Goal: Transaction & Acquisition: Purchase product/service

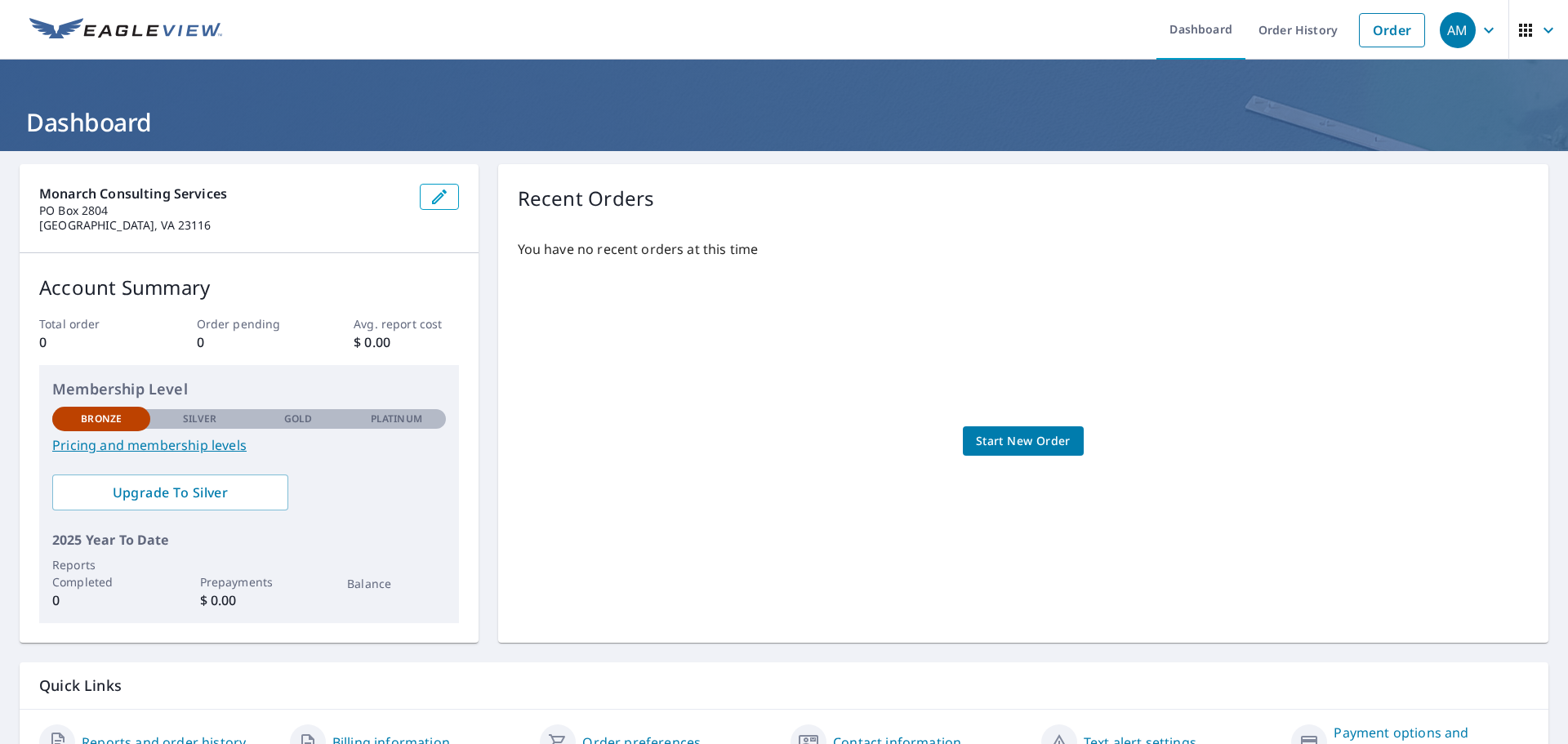
click at [1021, 433] on span "Start New Order" at bounding box center [1024, 441] width 95 height 20
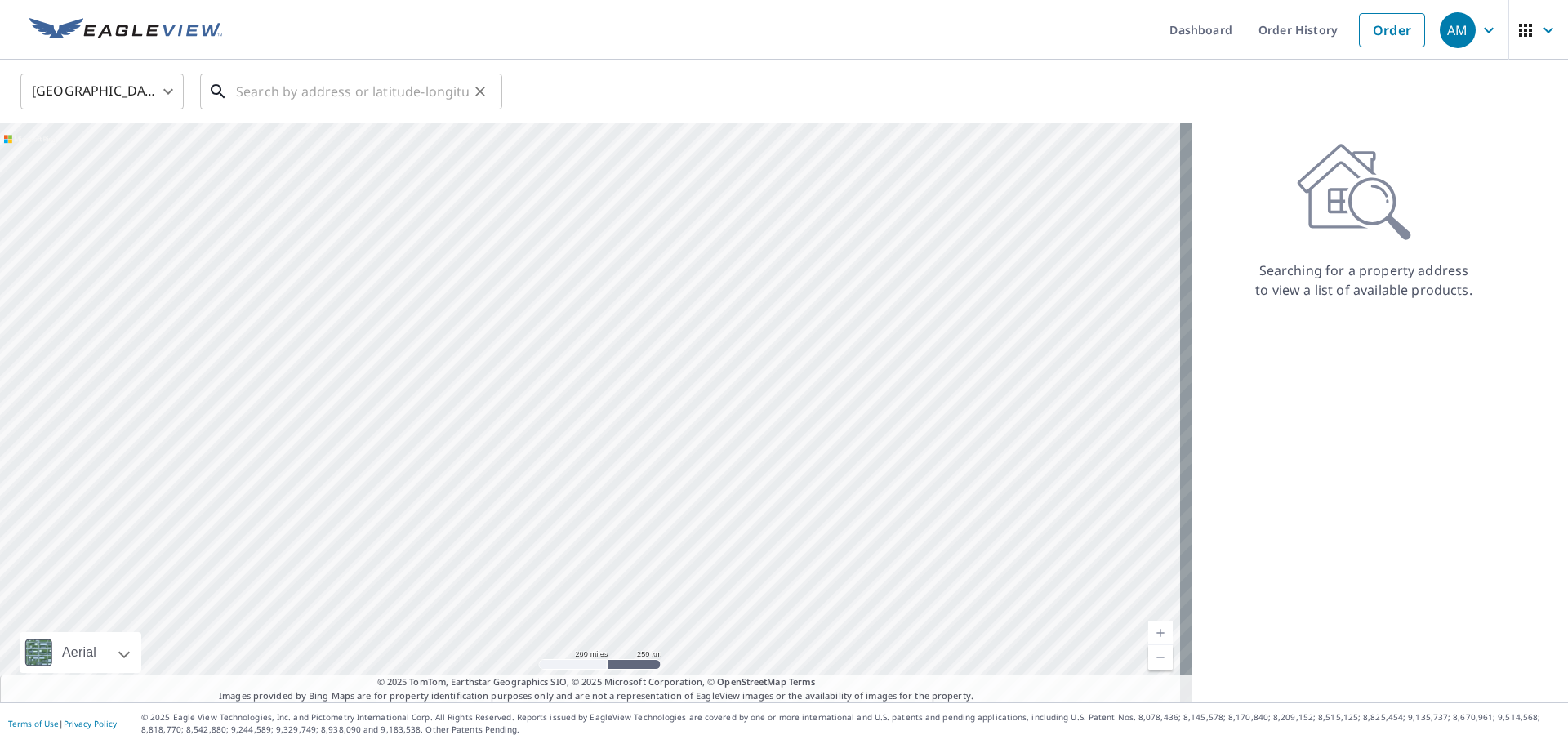
click at [304, 90] on input "text" at bounding box center [352, 92] width 232 height 46
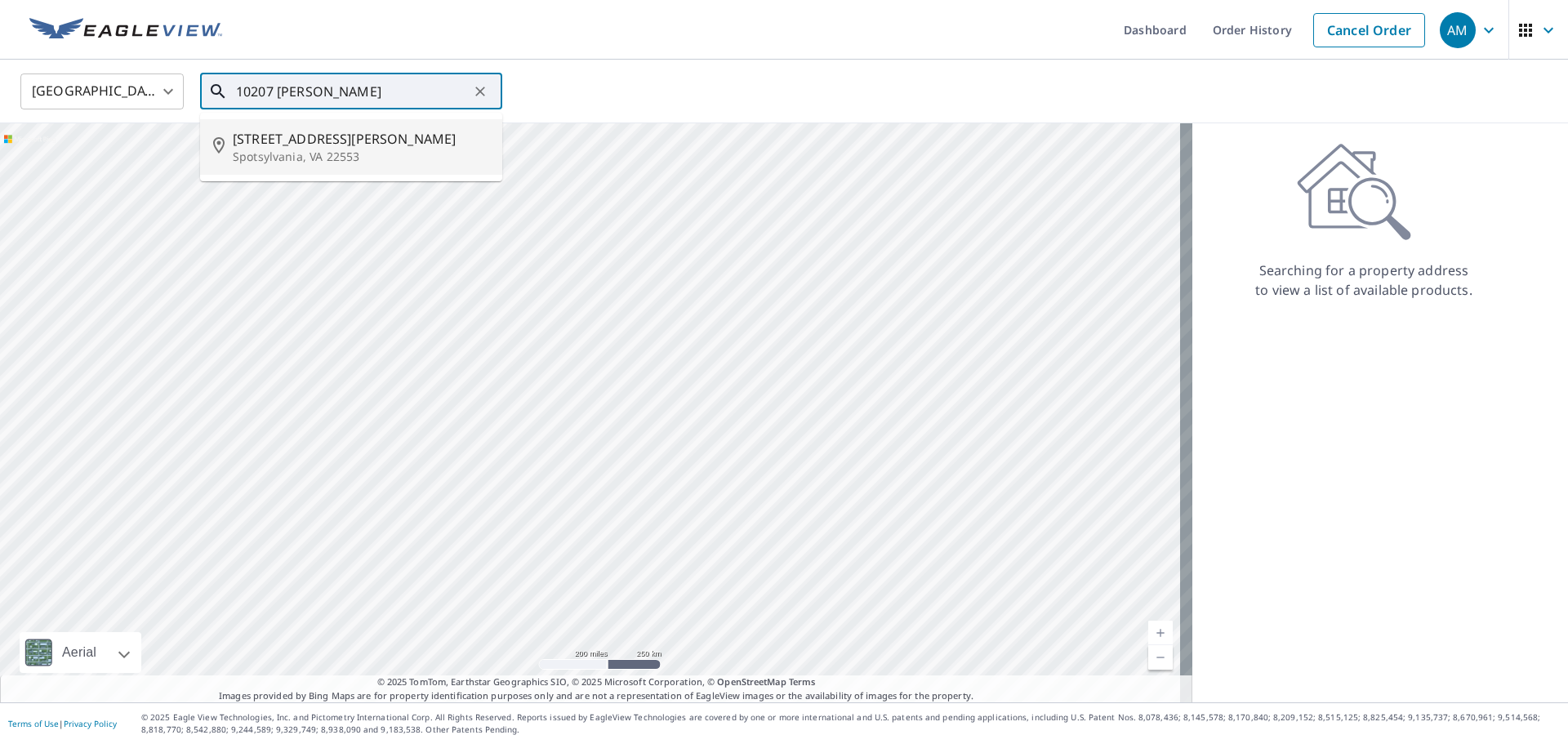
click at [314, 143] on span "[STREET_ADDRESS][PERSON_NAME]" at bounding box center [360, 139] width 256 height 19
type input "[STREET_ADDRESS][PERSON_NAME]"
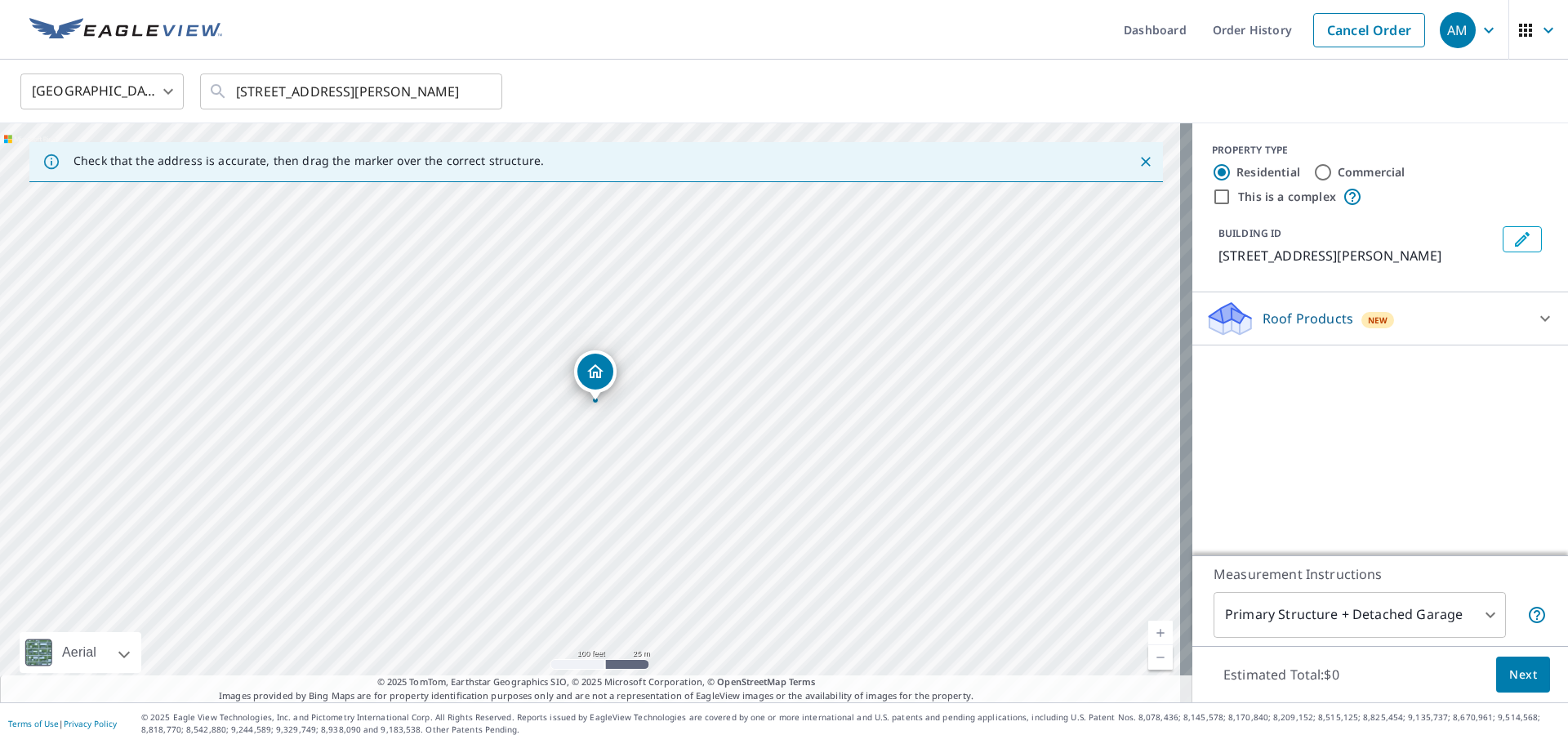
click at [1478, 614] on body "AM AM Dashboard Order History Cancel Order AM [GEOGRAPHIC_DATA] US ​ [STREET_AD…" at bounding box center [784, 372] width 1568 height 744
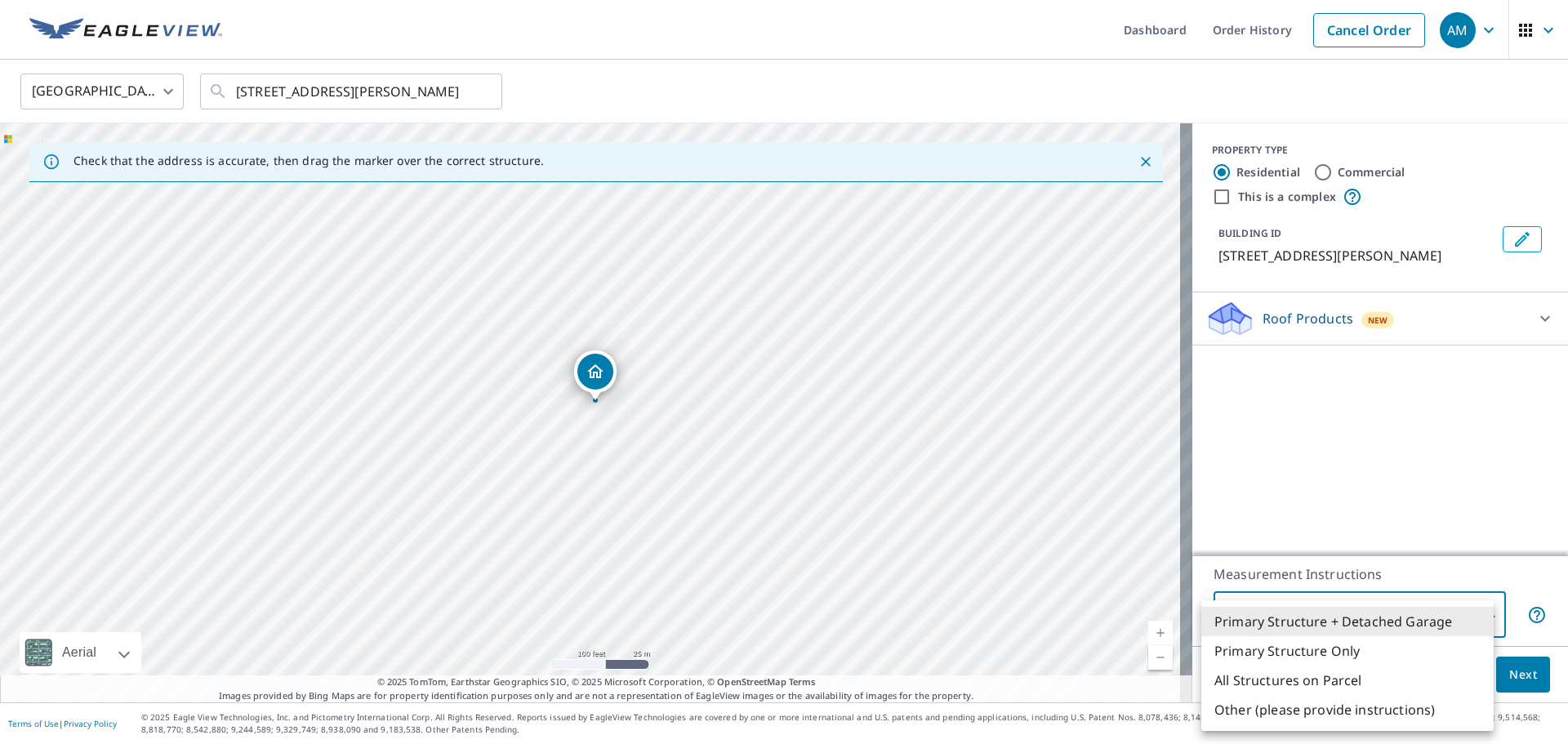
click at [1350, 674] on li "All Structures on Parcel" at bounding box center [1348, 680] width 292 height 29
type input "3"
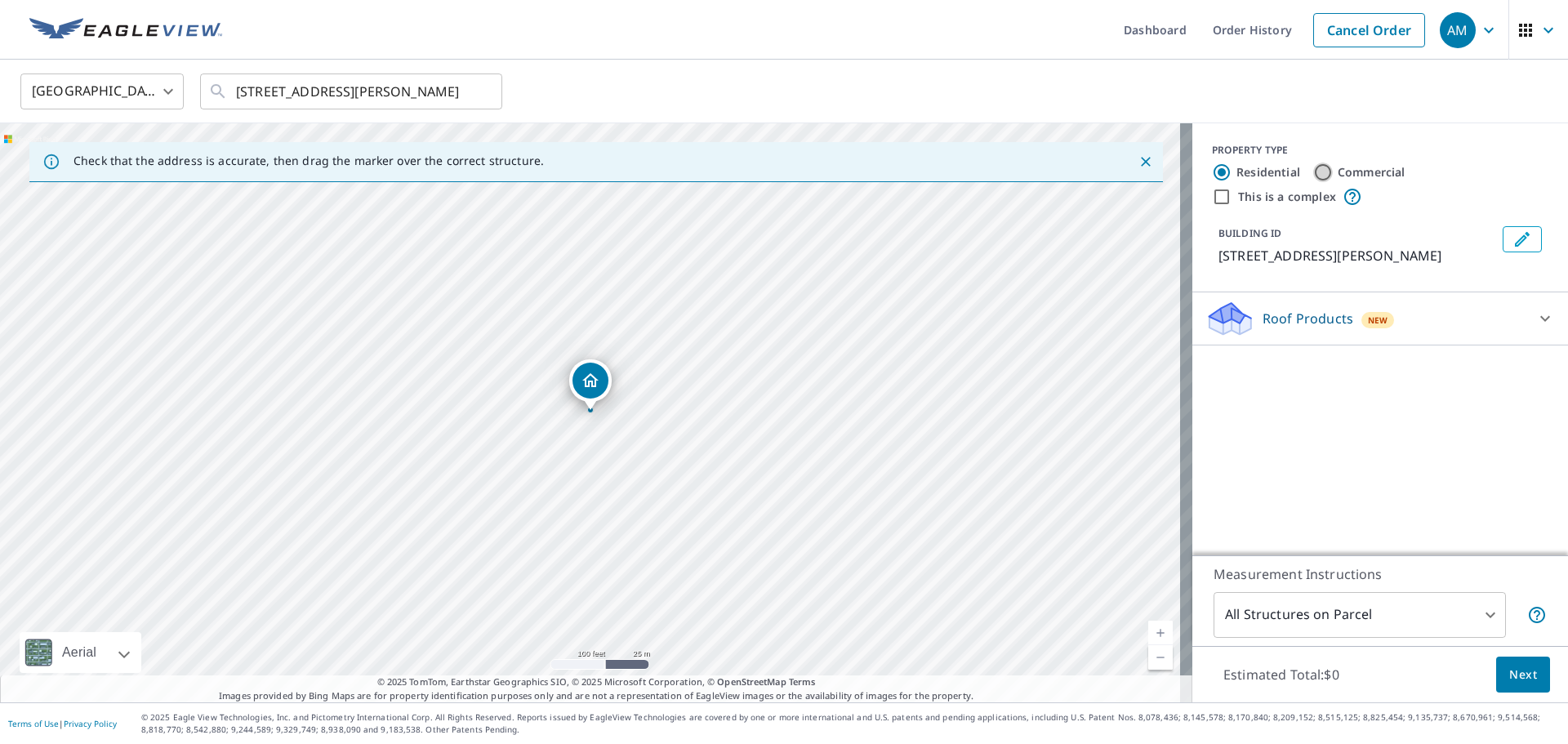
click at [1314, 171] on input "Commercial" at bounding box center [1323, 173] width 19 height 19
radio input "true"
type input "4"
click at [1540, 320] on icon at bounding box center [1545, 319] width 19 height 19
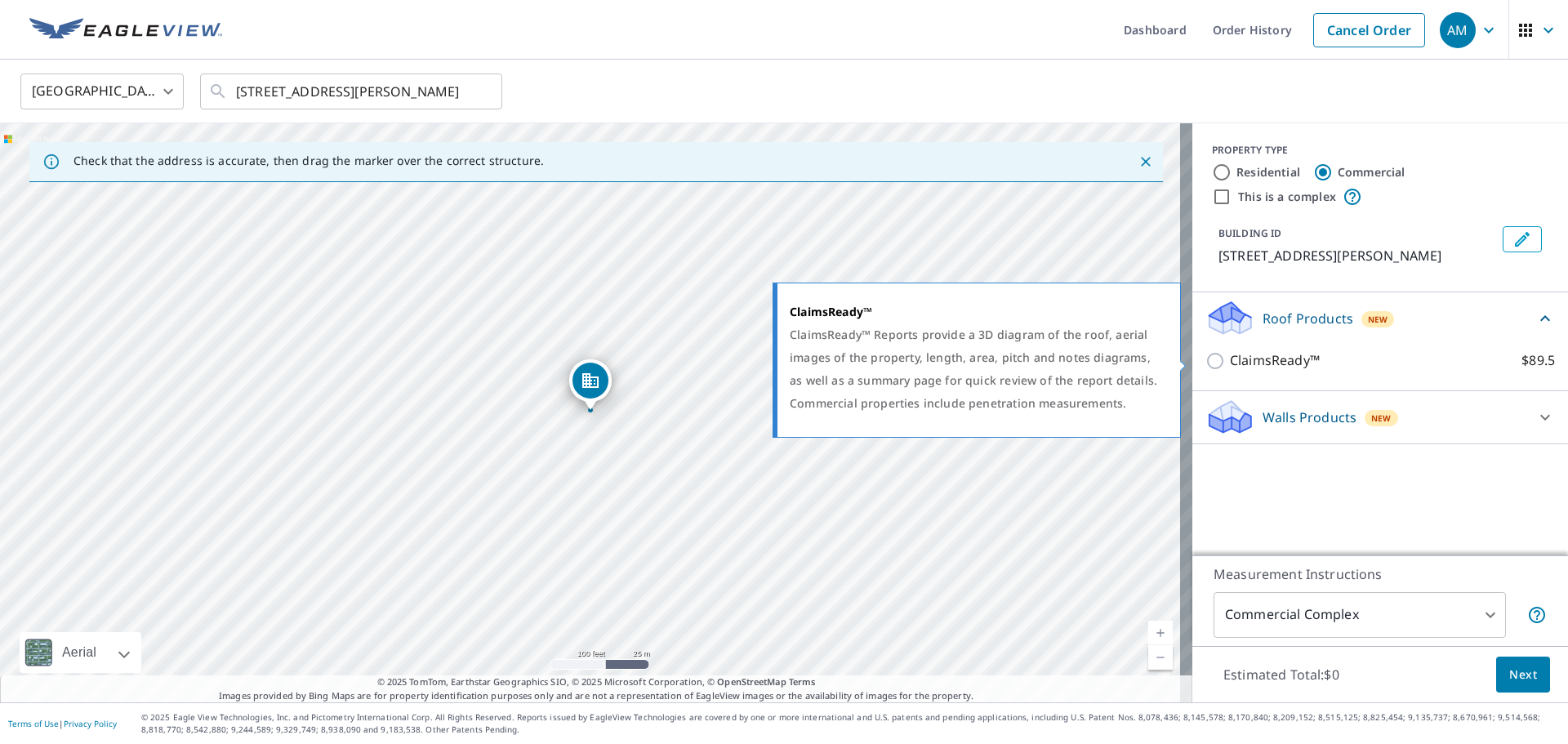
click at [1205, 358] on input "ClaimsReady™ $89.5" at bounding box center [1218, 361] width 25 height 19
checkbox input "true"
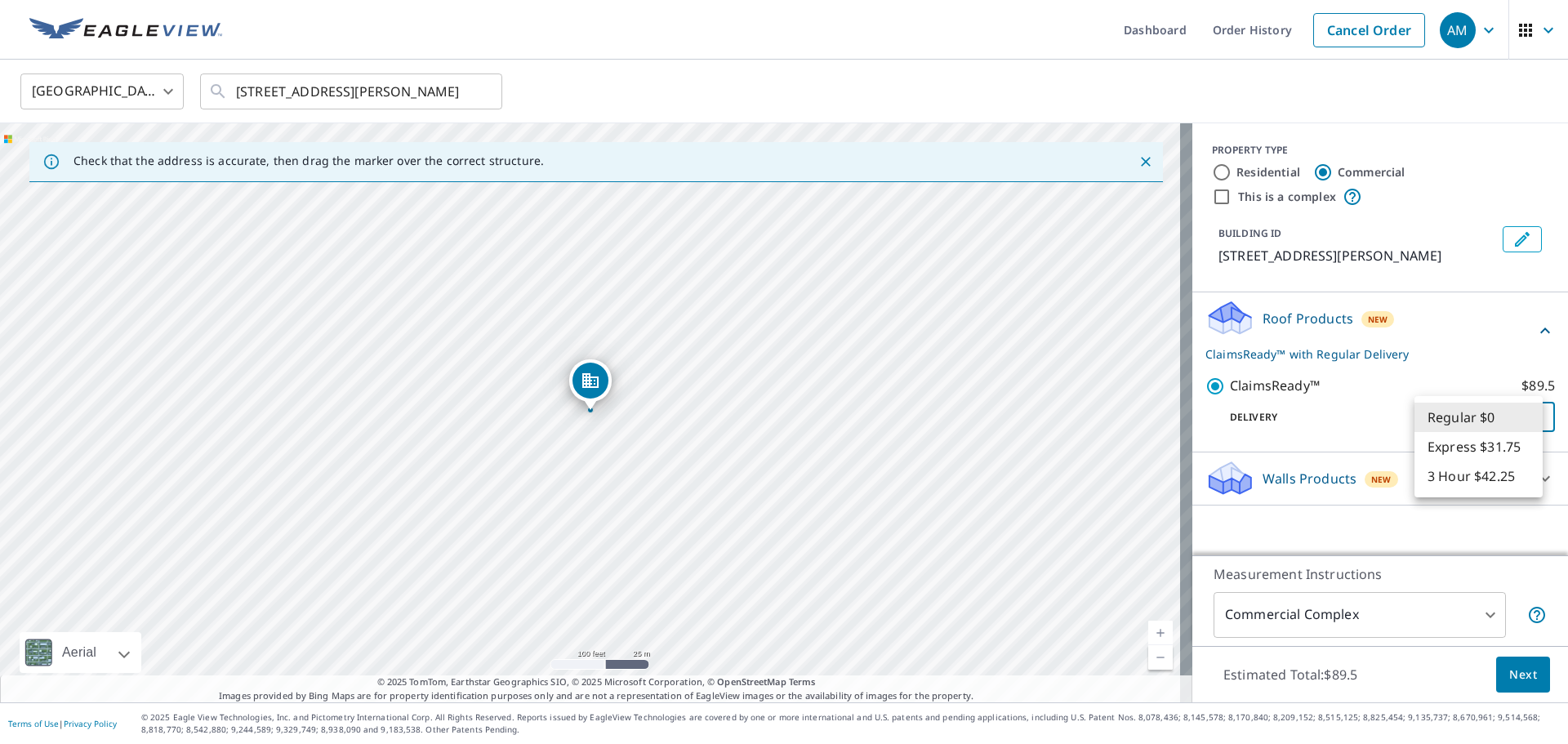
click at [1472, 416] on body "AM AM Dashboard Order History Cancel Order AM [GEOGRAPHIC_DATA] US ​ [STREET_AD…" at bounding box center [784, 372] width 1568 height 744
click at [1472, 416] on li "Regular $0" at bounding box center [1479, 416] width 129 height 29
drag, startPoint x: 592, startPoint y: 380, endPoint x: 599, endPoint y: 394, distance: 15.7
click at [1509, 674] on span "Next" at bounding box center [1523, 674] width 28 height 20
